Goal: Task Accomplishment & Management: Use online tool/utility

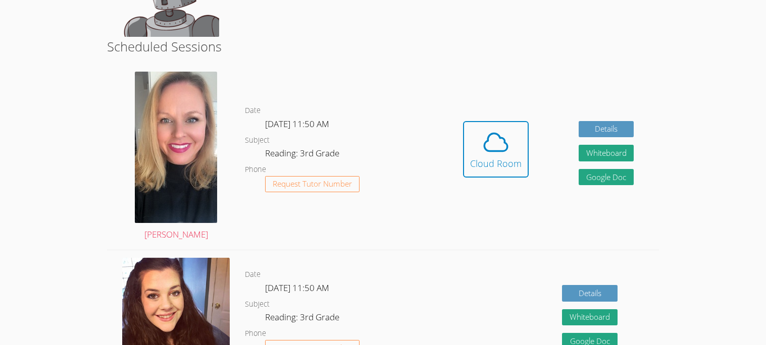
scroll to position [164, 0]
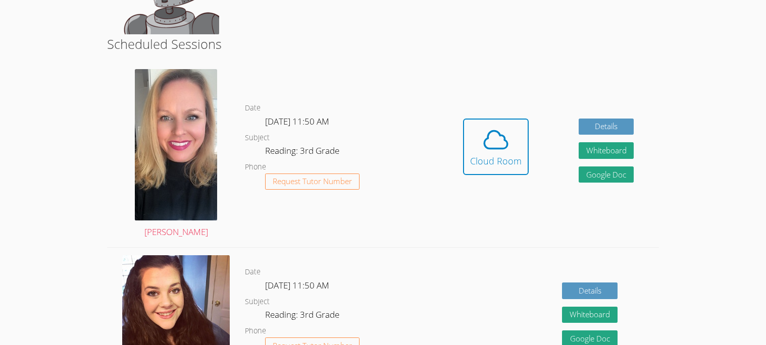
click at [514, 158] on div "Cloud Room" at bounding box center [496, 161] width 52 height 14
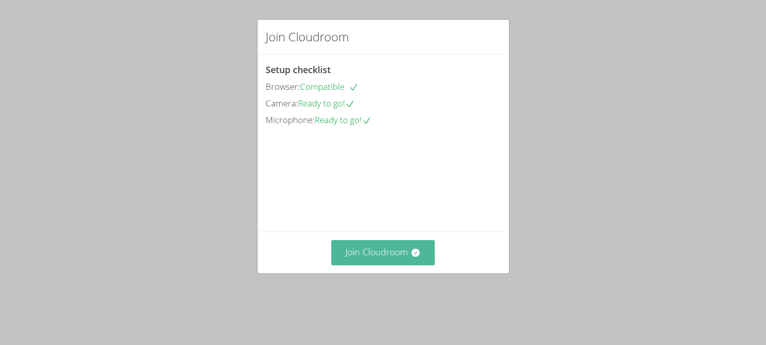
click at [392, 265] on button "Join Cloudroom" at bounding box center [383, 252] width 104 height 25
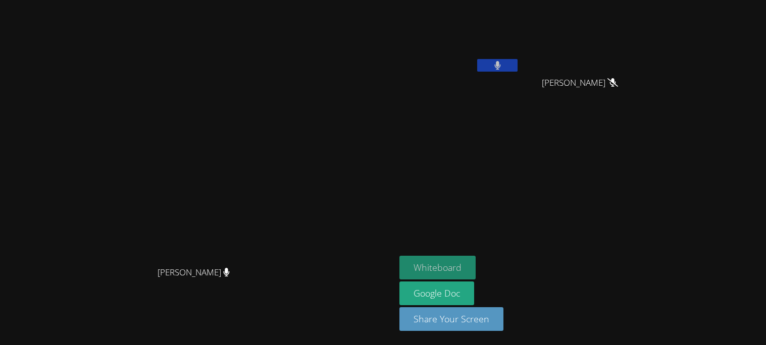
click at [476, 265] on button "Whiteboard" at bounding box center [438, 268] width 76 height 24
